Goal: Information Seeking & Learning: Learn about a topic

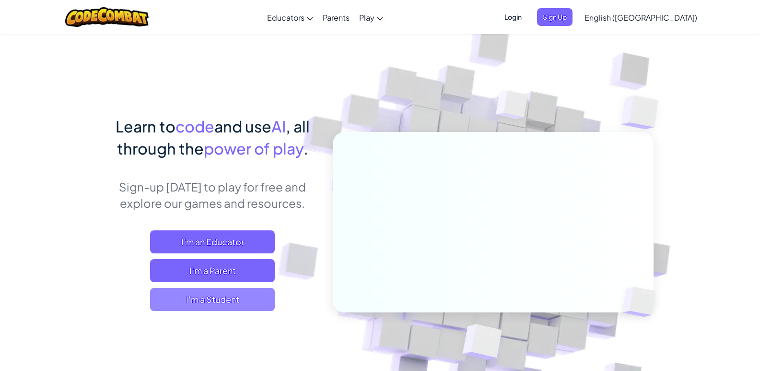
click at [240, 301] on span "I'm a Student" at bounding box center [212, 299] width 125 height 23
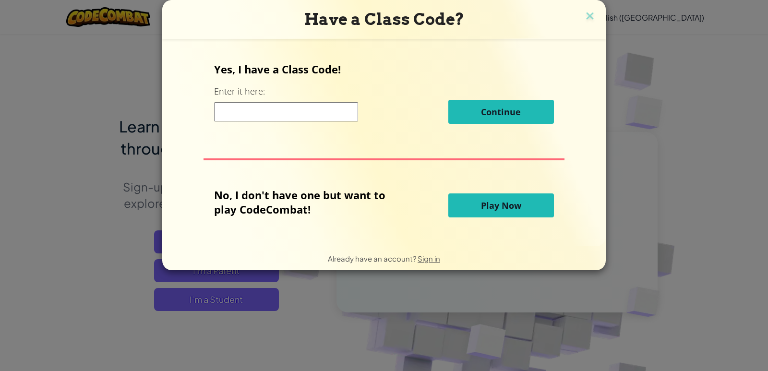
click at [113, 230] on div "Have a Class Code? Yes, I have a Class Code! Enter it here: Continue No, I don'…" at bounding box center [384, 185] width 768 height 371
click at [243, 111] on input at bounding box center [286, 111] width 144 height 19
click at [526, 206] on button "Play Now" at bounding box center [501, 205] width 106 height 24
click at [527, 206] on button "Play Now" at bounding box center [501, 205] width 106 height 24
click at [532, 206] on button "Play Now" at bounding box center [501, 205] width 106 height 24
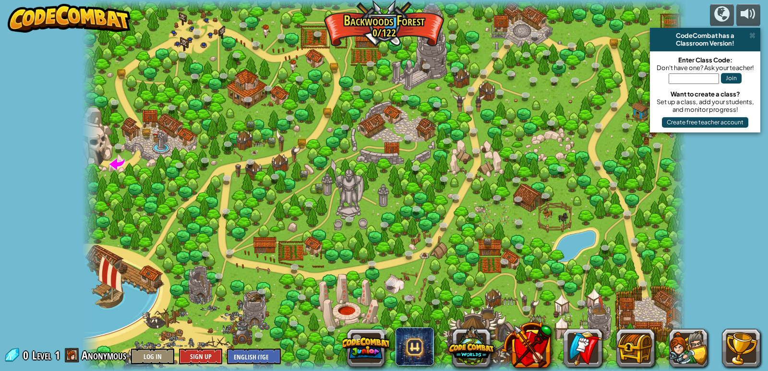
click at [305, 72] on div at bounding box center [383, 185] width 603 height 371
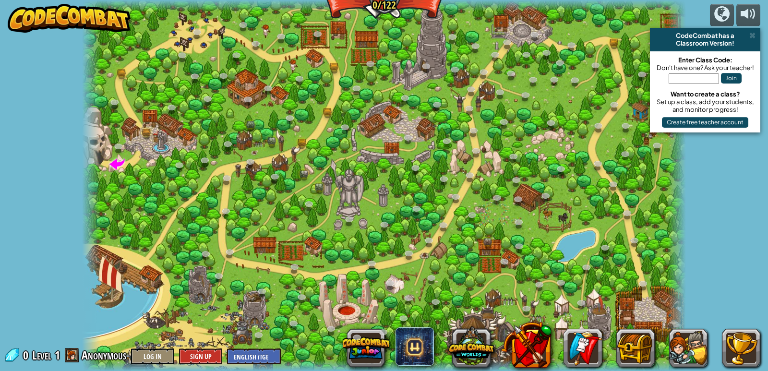
click at [289, 254] on div at bounding box center [383, 185] width 603 height 371
click at [297, 295] on link at bounding box center [303, 297] width 19 height 19
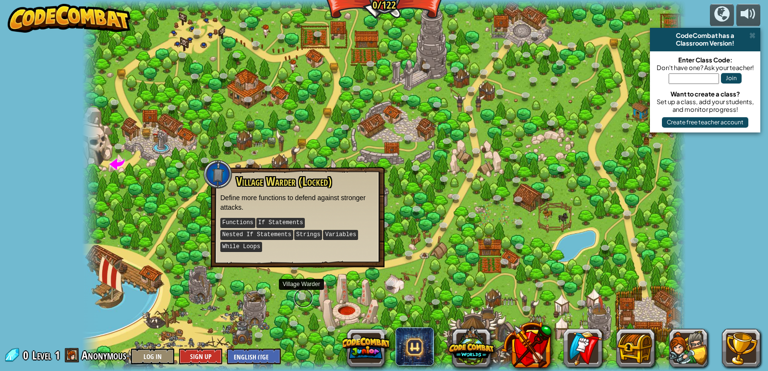
click at [300, 294] on link at bounding box center [303, 297] width 19 height 19
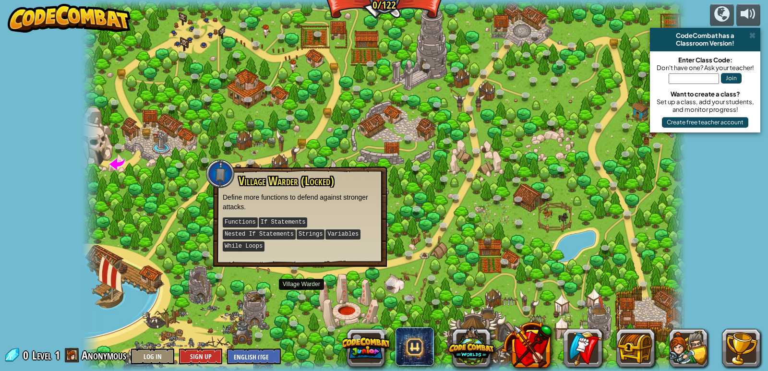
click at [287, 221] on kbd "If Statements" at bounding box center [283, 222] width 49 height 10
click at [573, 199] on div at bounding box center [383, 185] width 603 height 371
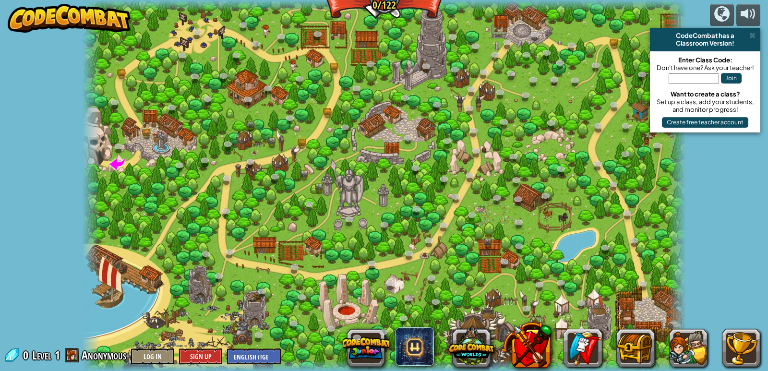
click at [294, 222] on div at bounding box center [383, 185] width 603 height 371
click at [307, 249] on div at bounding box center [383, 185] width 603 height 371
drag, startPoint x: 277, startPoint y: 243, endPoint x: 176, endPoint y: 242, distance: 101.7
click at [276, 243] on div at bounding box center [383, 185] width 603 height 371
click at [174, 242] on div at bounding box center [383, 185] width 603 height 371
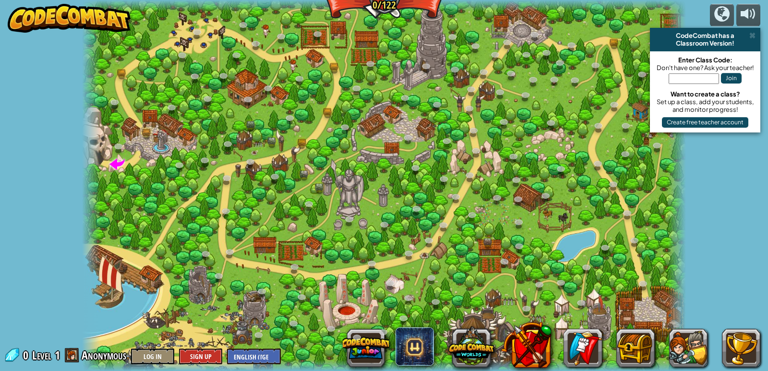
click at [157, 137] on div at bounding box center [383, 185] width 603 height 371
click at [310, 26] on div at bounding box center [383, 185] width 603 height 371
drag, startPoint x: 214, startPoint y: 146, endPoint x: 364, endPoint y: 56, distance: 174.7
click at [216, 143] on div at bounding box center [383, 185] width 603 height 371
click at [247, 90] on div at bounding box center [383, 185] width 603 height 371
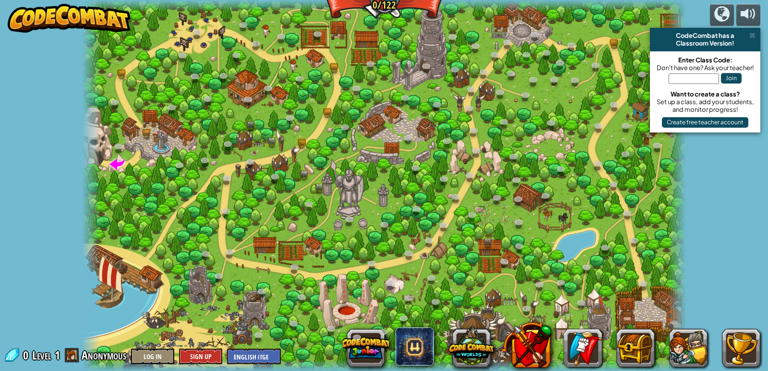
click at [350, 313] on div at bounding box center [383, 185] width 603 height 371
click at [340, 304] on div at bounding box center [383, 185] width 603 height 371
click at [349, 310] on div at bounding box center [383, 185] width 603 height 371
drag, startPoint x: 352, startPoint y: 313, endPoint x: 357, endPoint y: 324, distance: 12.7
click at [356, 323] on div at bounding box center [383, 185] width 603 height 371
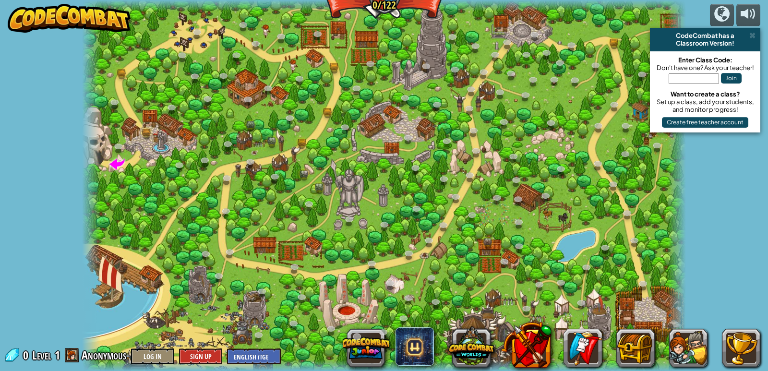
drag, startPoint x: 358, startPoint y: 326, endPoint x: 364, endPoint y: 343, distance: 18.4
click at [364, 343] on div "powered by CodeCombat has a Classroom Version! Enter Class Code: Don't have one…" at bounding box center [384, 185] width 768 height 371
click at [324, 292] on div at bounding box center [383, 185] width 603 height 371
click at [311, 295] on link at bounding box center [303, 297] width 19 height 19
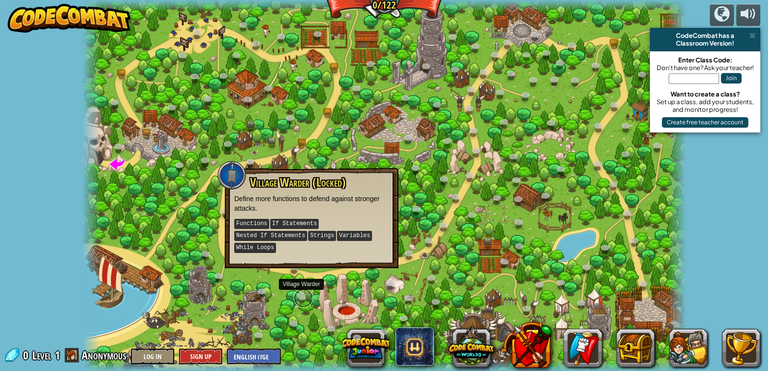
click at [301, 300] on link at bounding box center [303, 297] width 19 height 19
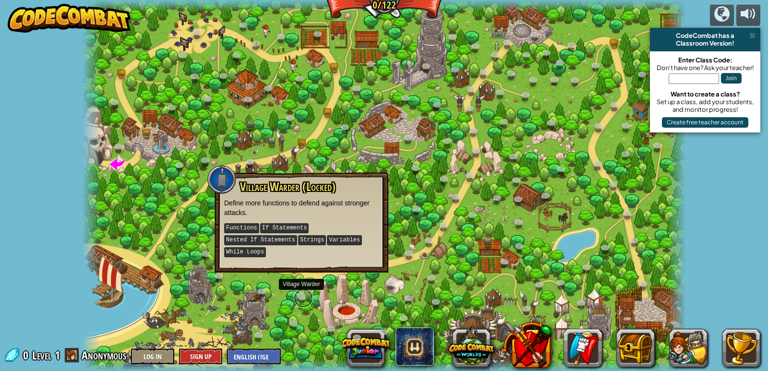
click at [301, 300] on link at bounding box center [303, 297] width 19 height 19
click at [273, 210] on p "Define more functions to defend against stronger attacks." at bounding box center [301, 207] width 154 height 19
click at [242, 230] on kbd "Functions" at bounding box center [241, 228] width 35 height 10
